Goal: Information Seeking & Learning: Learn about a topic

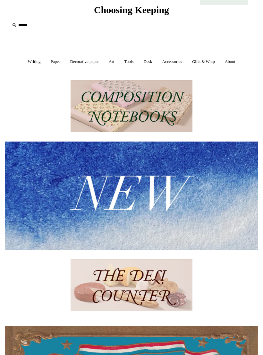
scroll to position [24, 0]
click at [171, 105] on img at bounding box center [132, 106] width 122 height 52
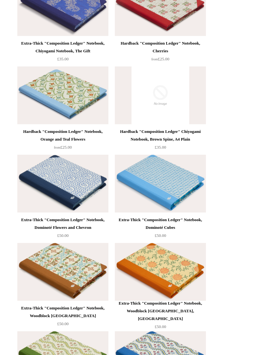
scroll to position [1714, 0]
click at [41, 167] on img at bounding box center [62, 184] width 91 height 58
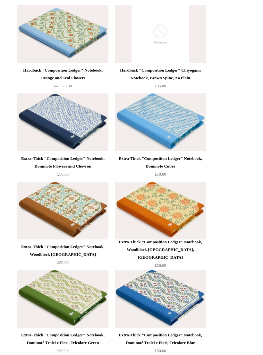
scroll to position [1793, 0]
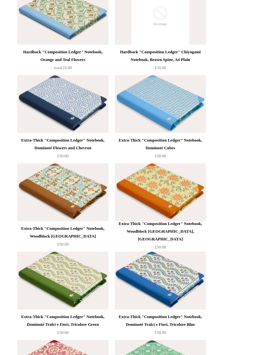
click at [184, 110] on img at bounding box center [160, 104] width 91 height 58
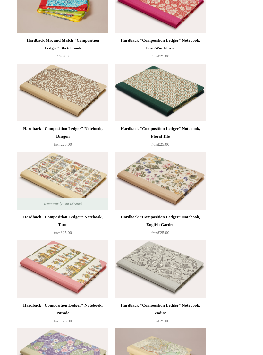
scroll to position [0, 0]
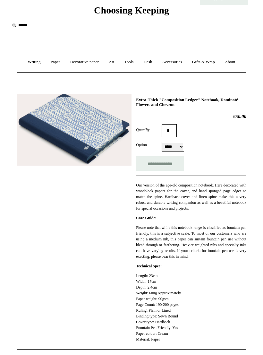
scroll to position [29, 0]
